Goal: Transaction & Acquisition: Purchase product/service

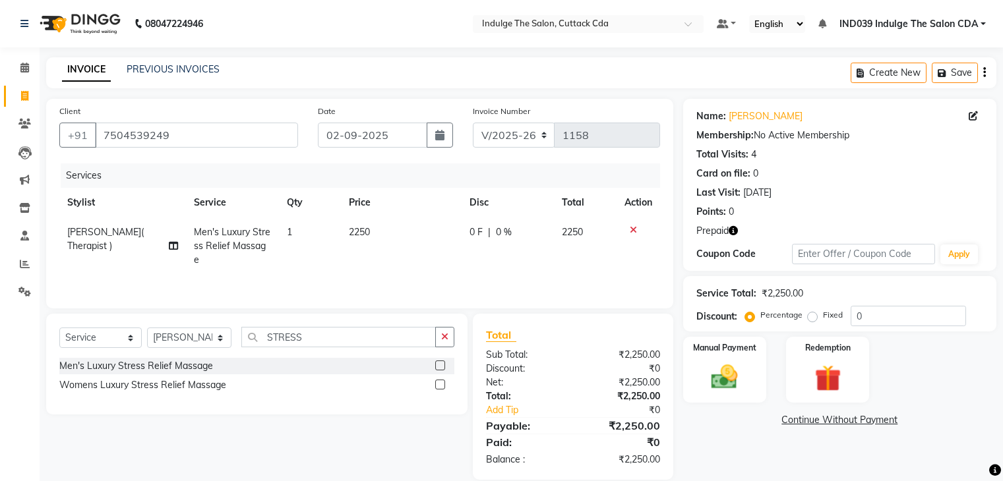
select select "7297"
select select "service"
select select "67880"
click at [733, 228] on icon "button" at bounding box center [733, 230] width 9 height 9
click at [835, 347] on label "Redemption" at bounding box center [827, 347] width 47 height 13
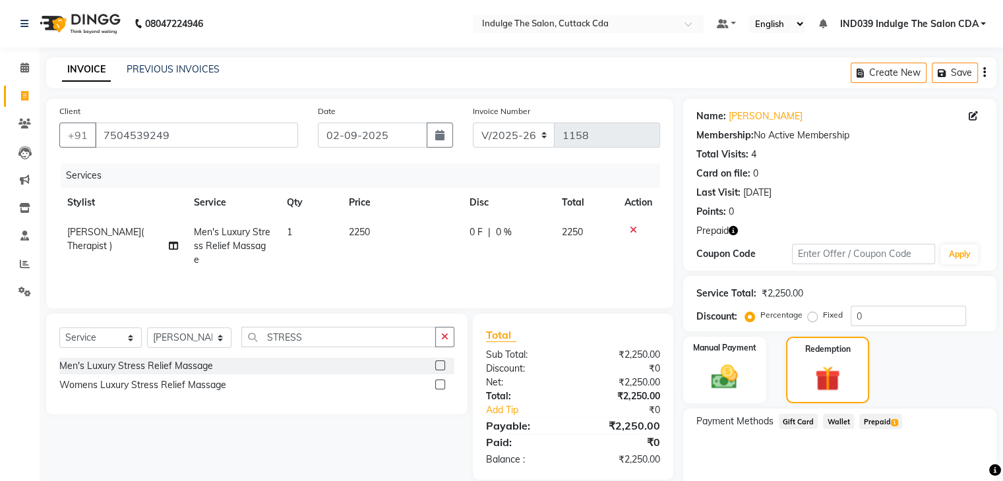
click at [881, 421] on span "Prepaid 1" at bounding box center [880, 421] width 43 height 15
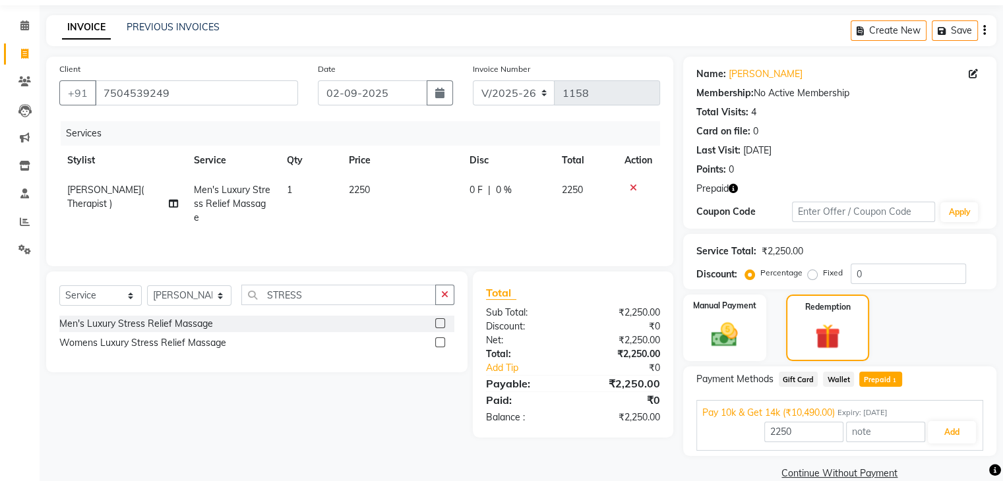
scroll to position [64, 0]
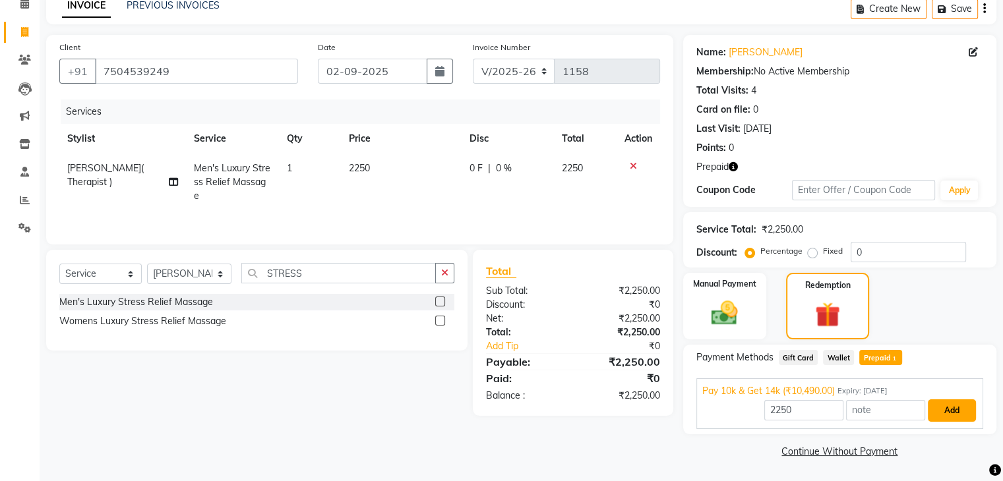
click at [944, 410] on button "Add" at bounding box center [952, 411] width 48 height 22
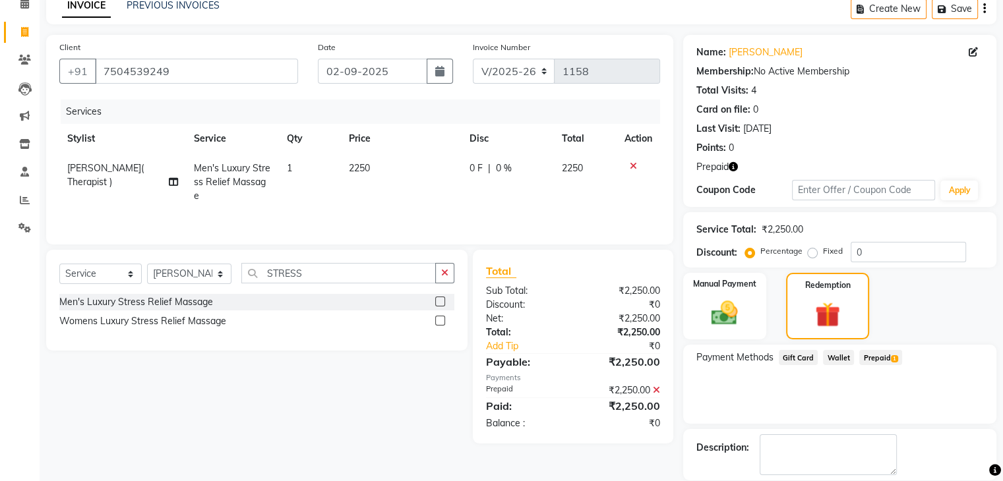
scroll to position [127, 0]
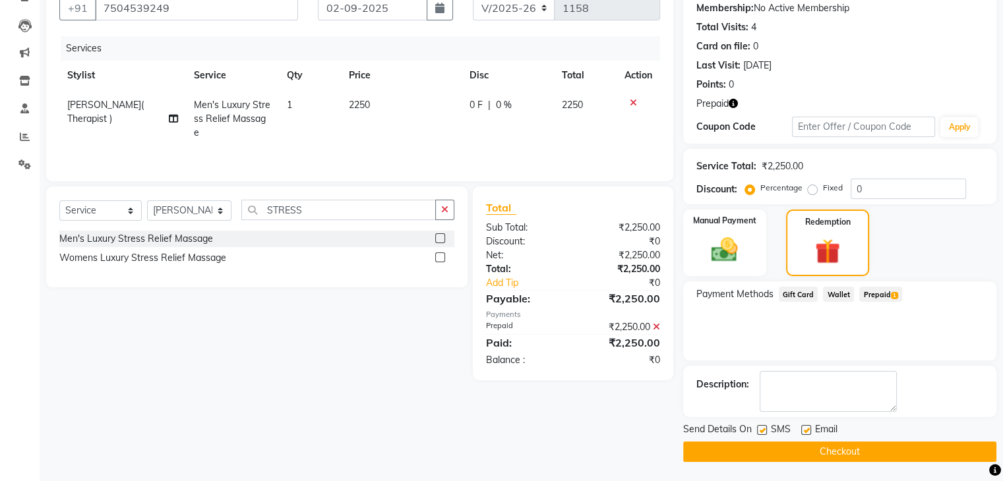
click at [854, 452] on button "Checkout" at bounding box center [839, 452] width 313 height 20
